Goal: Information Seeking & Learning: Find specific page/section

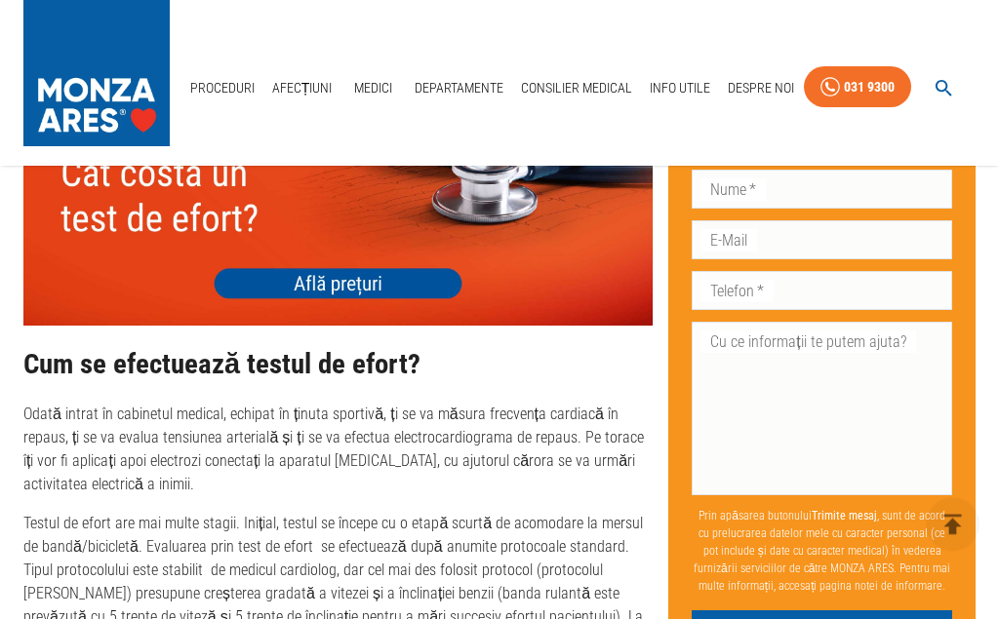
scroll to position [2785, 0]
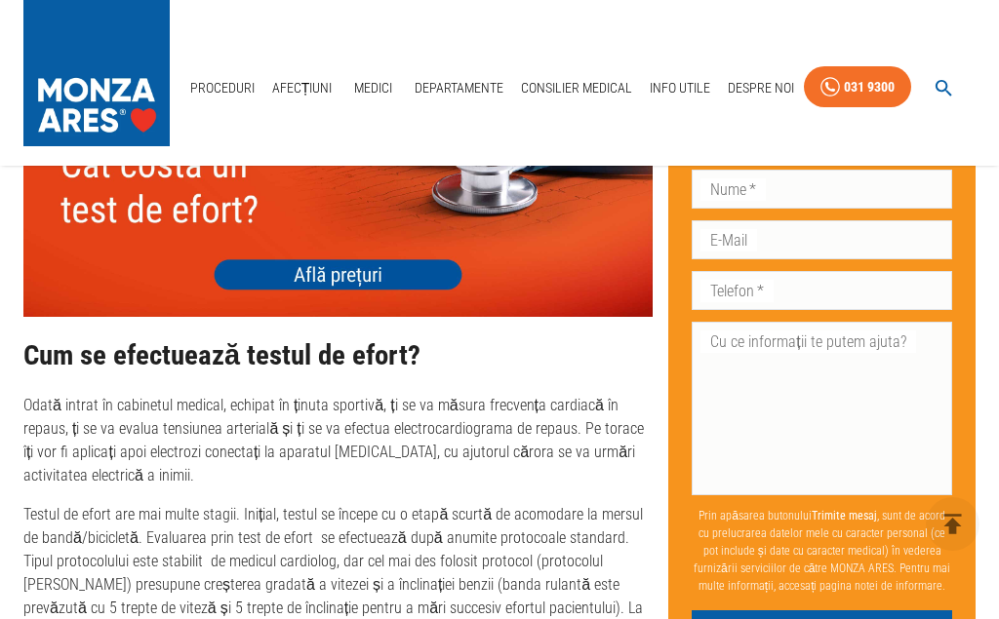
click at [358, 235] on img at bounding box center [337, 191] width 629 height 252
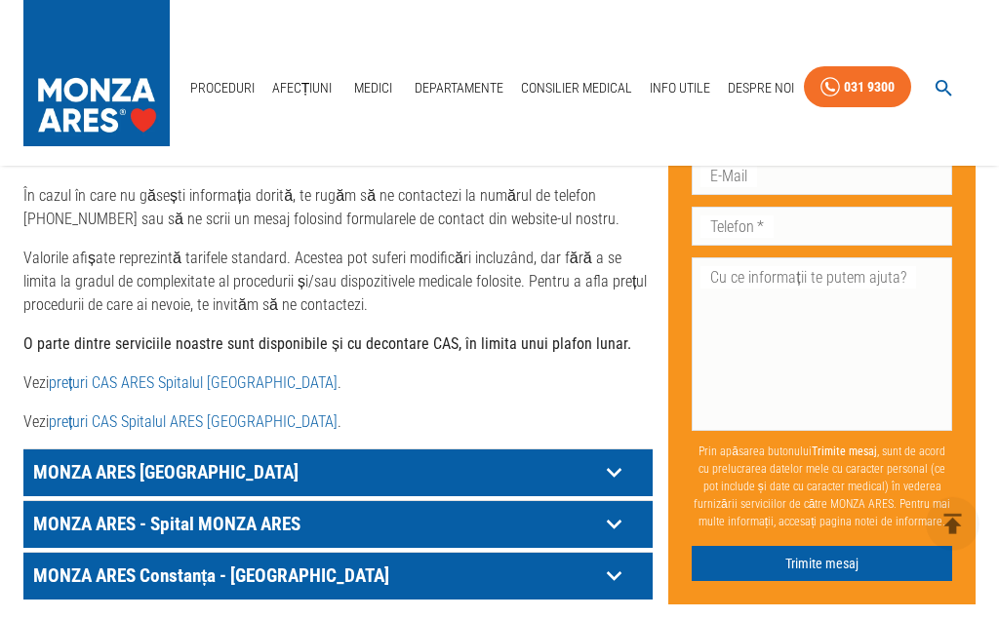
scroll to position [995, 0]
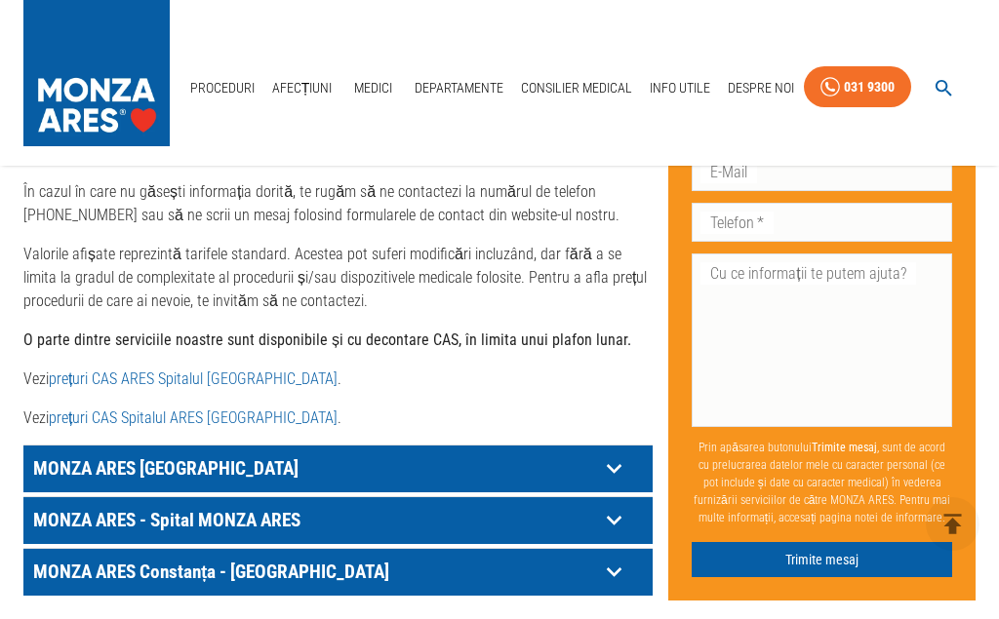
click at [181, 370] on link "prețuri CAS ARES Spitalul Monza" at bounding box center [193, 379] width 289 height 19
click at [157, 453] on p "MONZA ARES [GEOGRAPHIC_DATA]" at bounding box center [313, 468] width 570 height 30
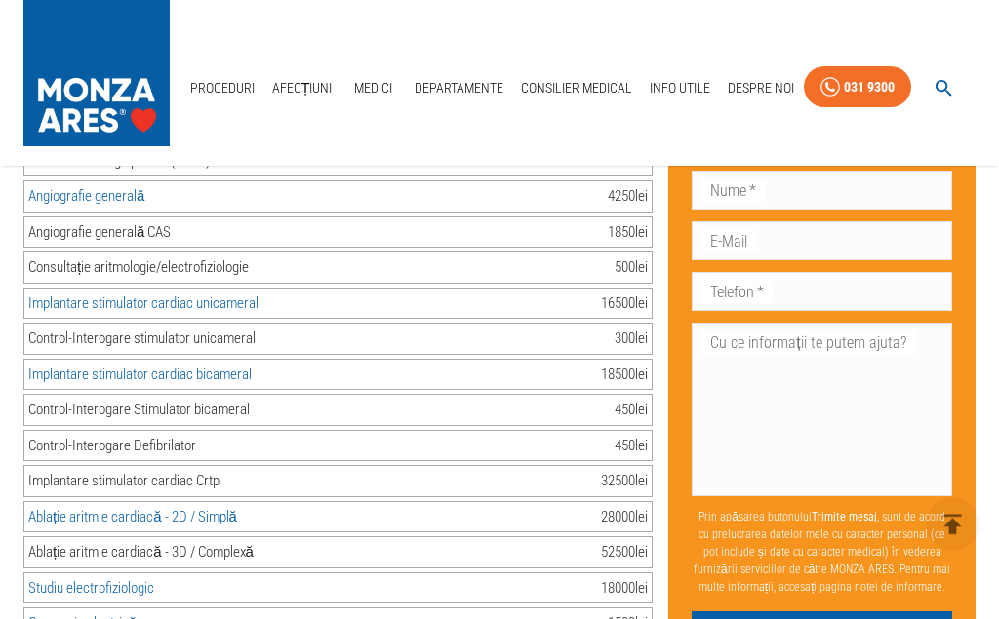
scroll to position [2984, 0]
